Goal: Task Accomplishment & Management: Complete application form

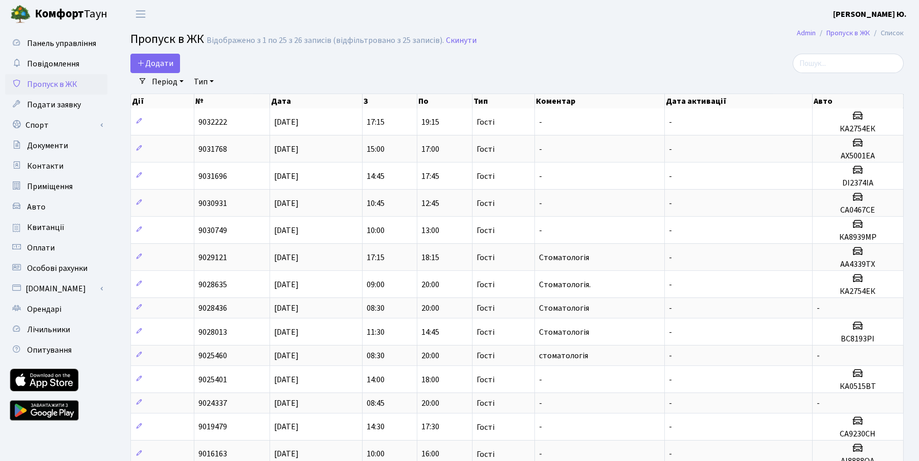
select select "25"
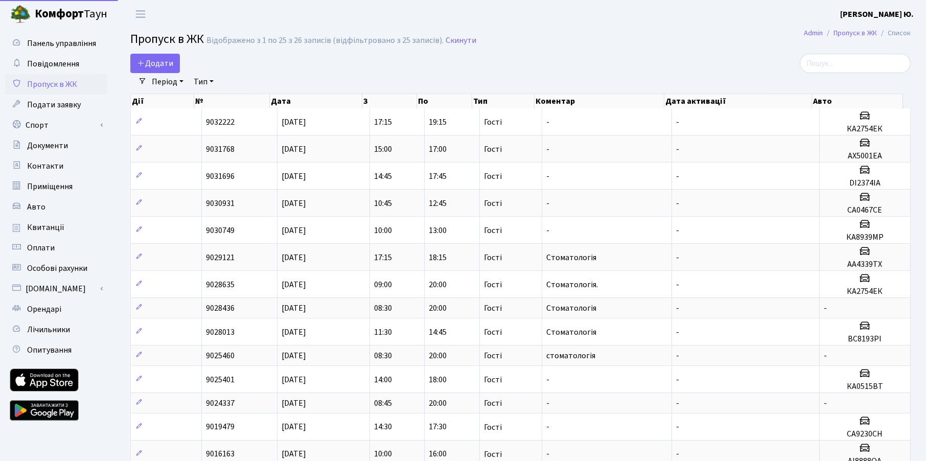
select select "25"
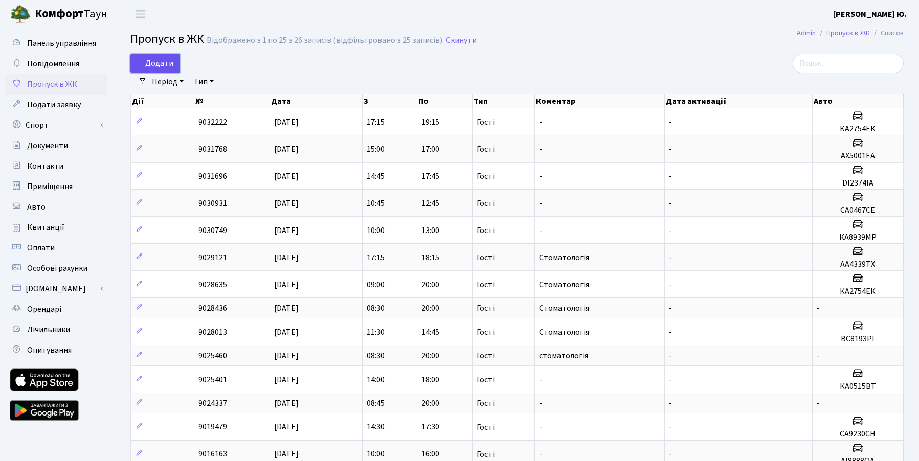
click at [170, 70] on link "Додати" at bounding box center [155, 63] width 50 height 19
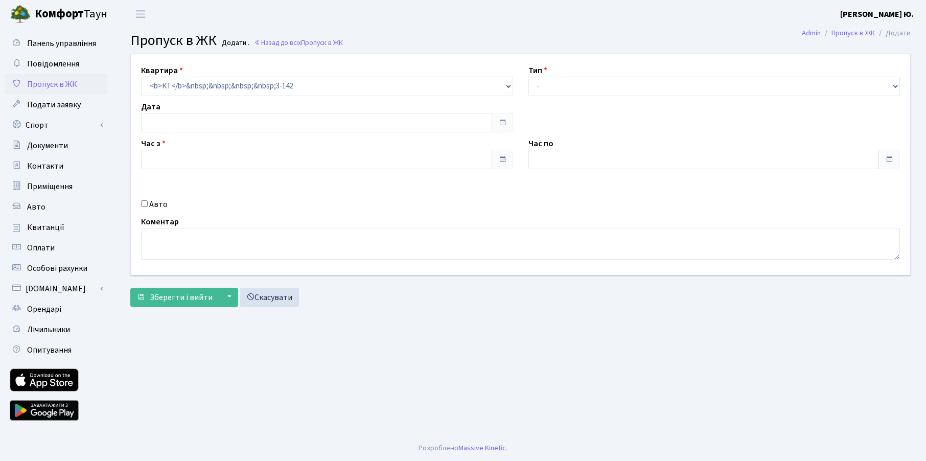
type input "[DATE]"
type input "20:00"
type input "21:15"
click at [219, 128] on input "[DATE]" at bounding box center [316, 122] width 351 height 19
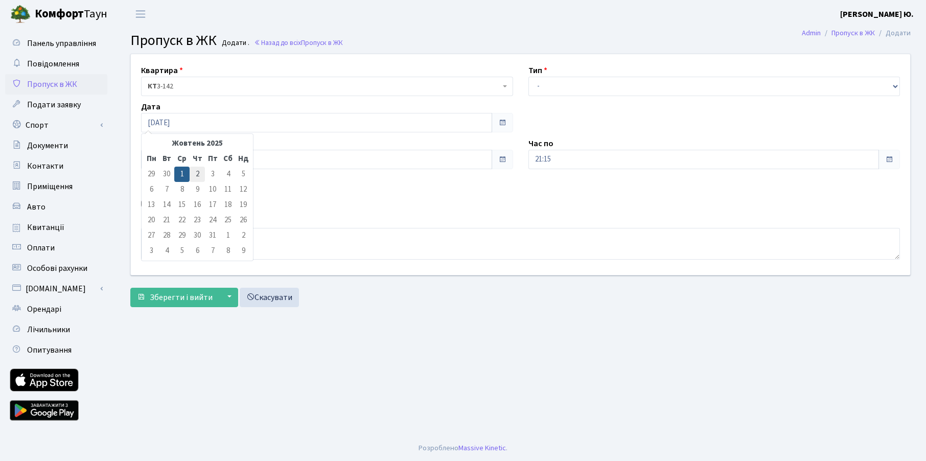
click at [197, 174] on td "2" at bounding box center [197, 174] width 15 height 15
type input "[DATE]"
click at [541, 87] on select "- Доставка Таксі Гості Сервіс" at bounding box center [715, 86] width 372 height 19
select select "3"
click at [529, 77] on select "- Доставка Таксі Гості Сервіс" at bounding box center [715, 86] width 372 height 19
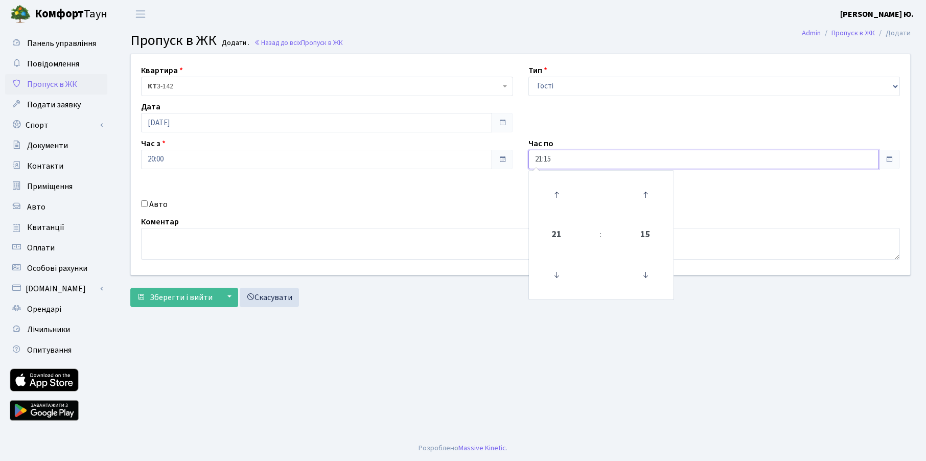
click at [549, 162] on input "21:15" at bounding box center [704, 159] width 351 height 19
click at [558, 281] on icon at bounding box center [557, 275] width 28 height 28
click at [646, 277] on icon at bounding box center [646, 275] width 28 height 28
type input "20:00"
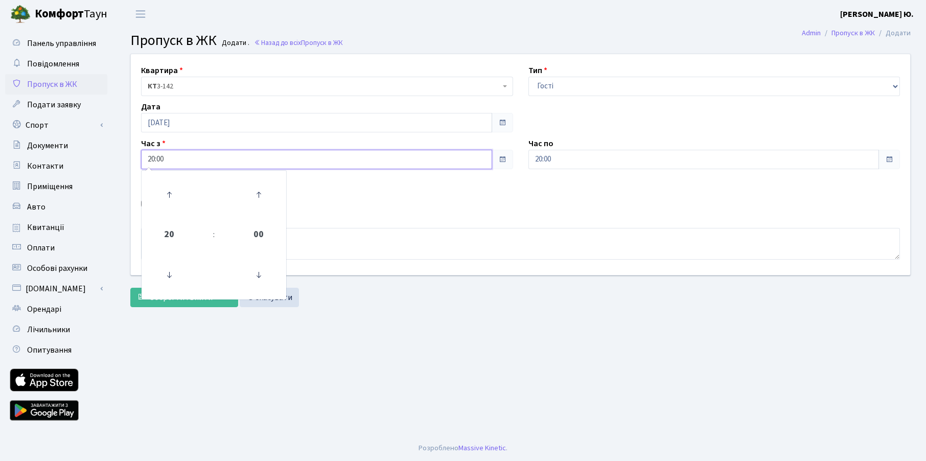
click at [205, 162] on input "20:00" at bounding box center [316, 159] width 351 height 19
drag, startPoint x: 169, startPoint y: 162, endPoint x: 145, endPoint y: 164, distance: 24.1
click at [145, 164] on input "20:00" at bounding box center [316, 159] width 351 height 19
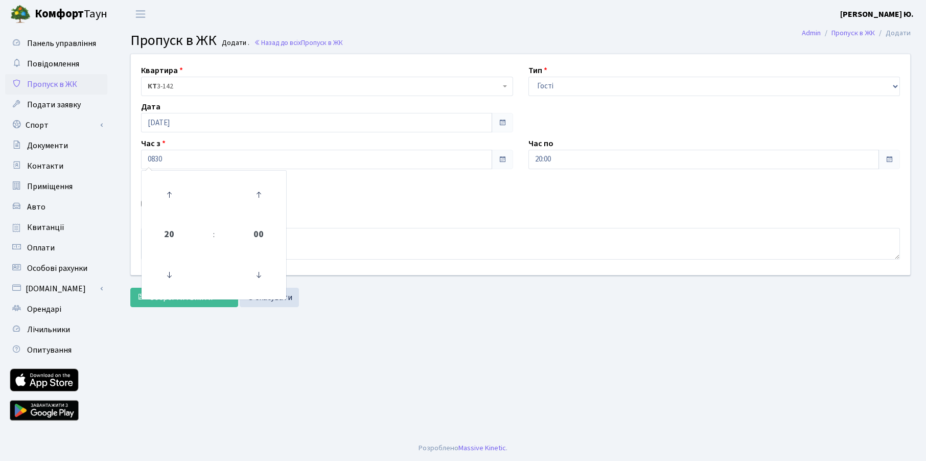
type input "08:30"
click at [387, 218] on div "Коментар" at bounding box center [520, 238] width 775 height 44
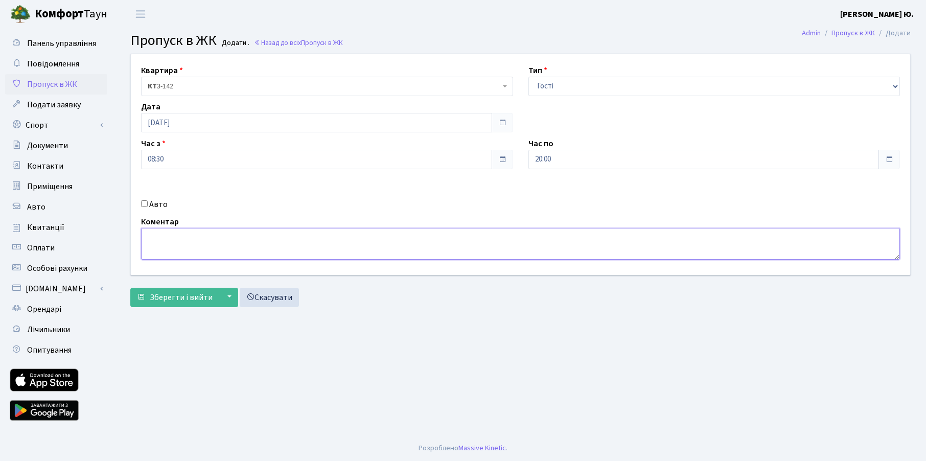
click at [375, 237] on textarea at bounding box center [520, 244] width 759 height 32
type textarea "стоматологія"
click at [188, 300] on span "Зберегти і вийти" at bounding box center [181, 297] width 63 height 11
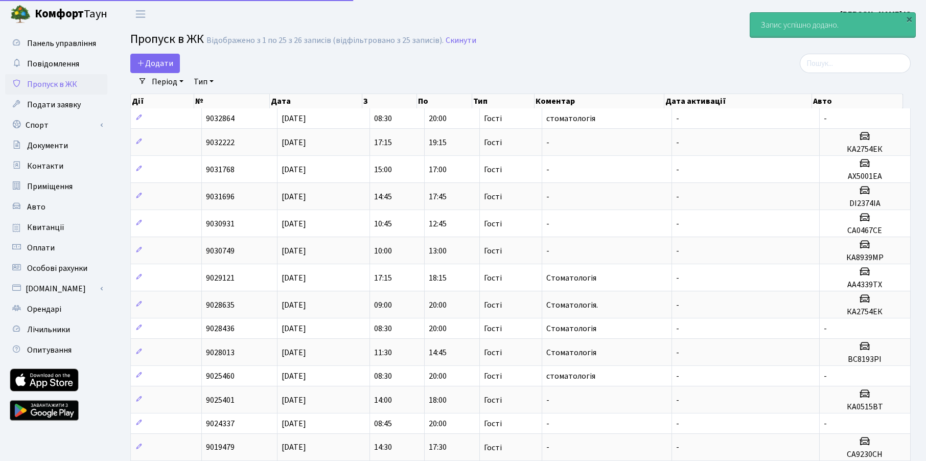
select select "25"
